Goal: Find specific page/section: Find specific page/section

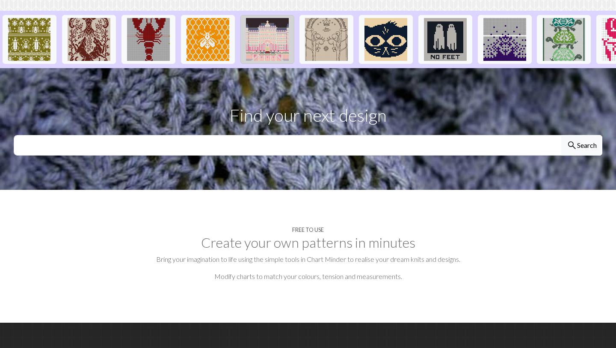
scroll to position [193, 0]
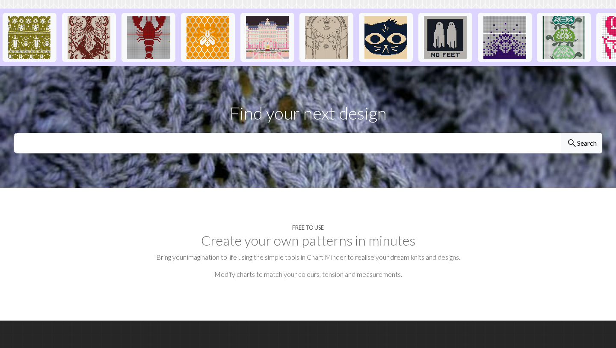
click at [288, 155] on section "Find your next design search Search" at bounding box center [308, 127] width 616 height 122
click at [297, 142] on input "text" at bounding box center [288, 143] width 548 height 21
type input "whale"
click at [562, 133] on button "search Search" at bounding box center [582, 143] width 41 height 21
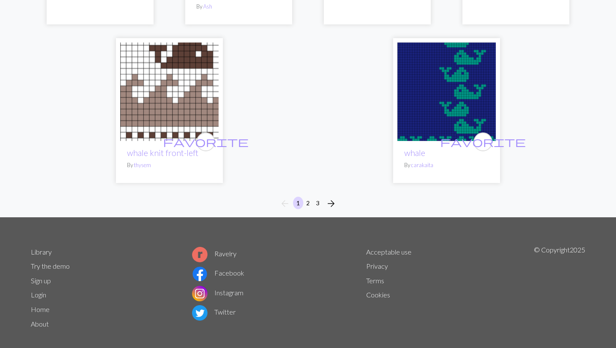
scroll to position [2181, 0]
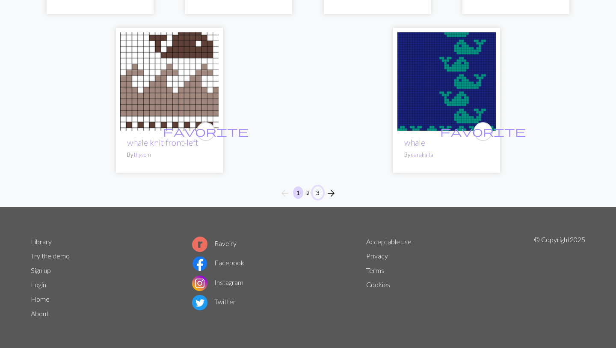
click at [314, 194] on button "3" at bounding box center [318, 192] width 10 height 12
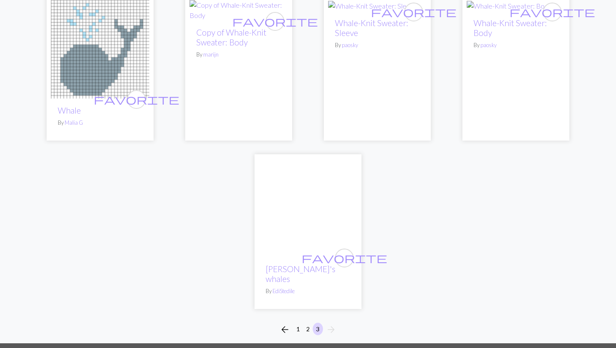
scroll to position [809, 0]
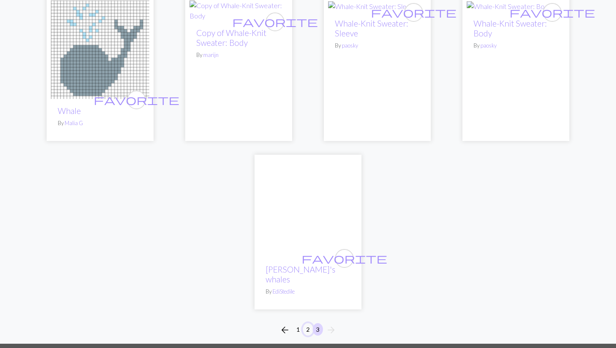
click at [309, 323] on button "2" at bounding box center [308, 329] width 10 height 12
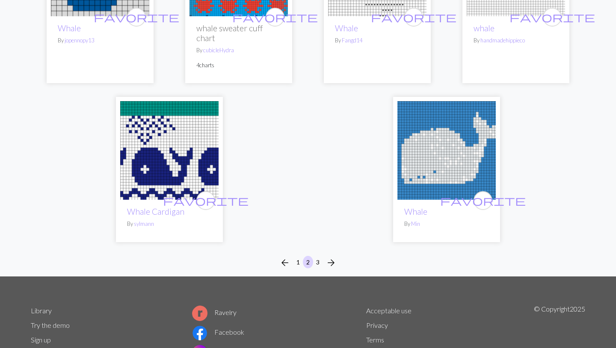
scroll to position [2101, 0]
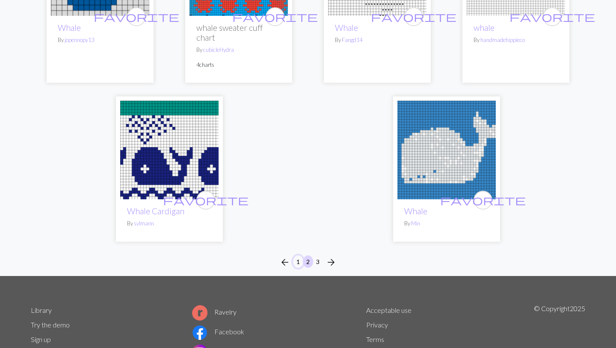
click at [294, 262] on button "1" at bounding box center [298, 261] width 10 height 12
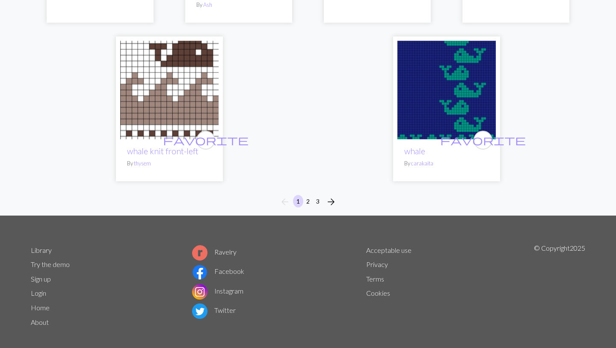
scroll to position [2176, 0]
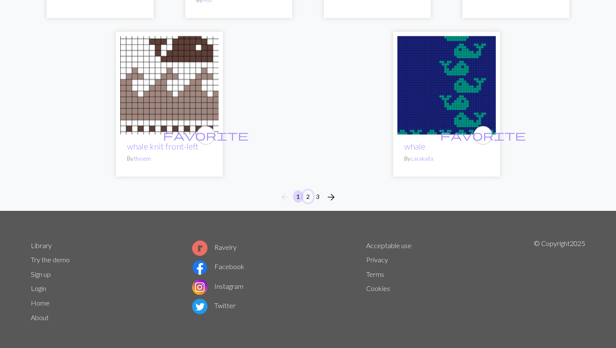
click at [306, 199] on button "2" at bounding box center [308, 196] width 10 height 12
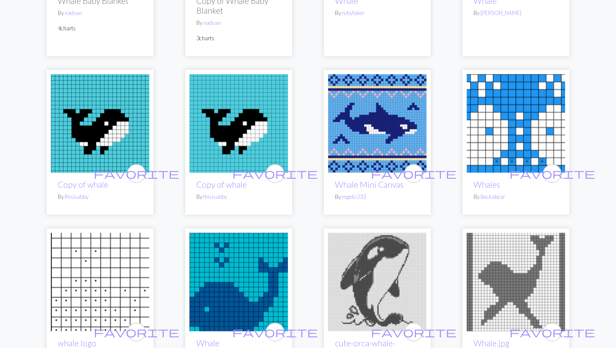
scroll to position [751, 0]
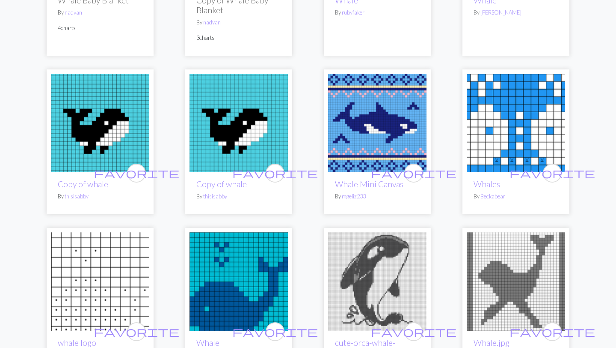
click at [119, 134] on img at bounding box center [100, 123] width 98 height 98
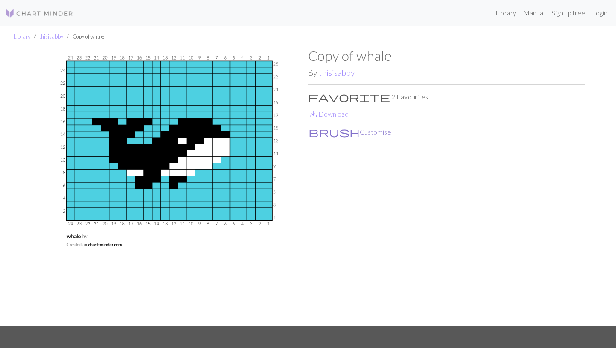
click at [334, 134] on button "brush Customise" at bounding box center [349, 131] width 83 height 11
